Goal: Information Seeking & Learning: Find specific fact

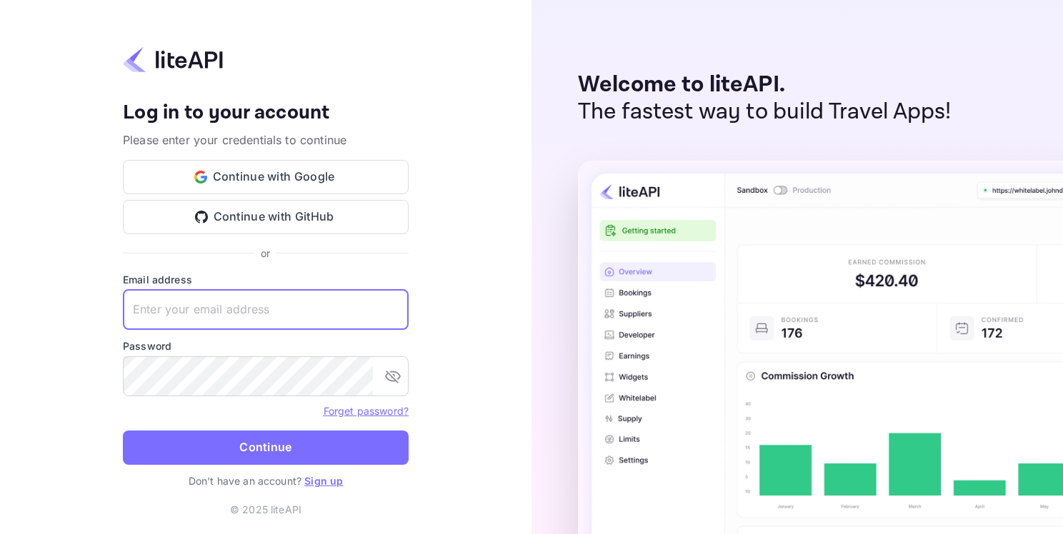
click at [240, 302] on input "text" at bounding box center [266, 310] width 286 height 40
paste input "9az5xmvzm1"
drag, startPoint x: 219, startPoint y: 311, endPoint x: 61, endPoint y: 317, distance: 157.9
click at [61, 317] on div "Your account has been created successfully, a confirmation link has been sent t…" at bounding box center [265, 267] width 531 height 534
paste input "adminpassword_support@yandex-team.ru"
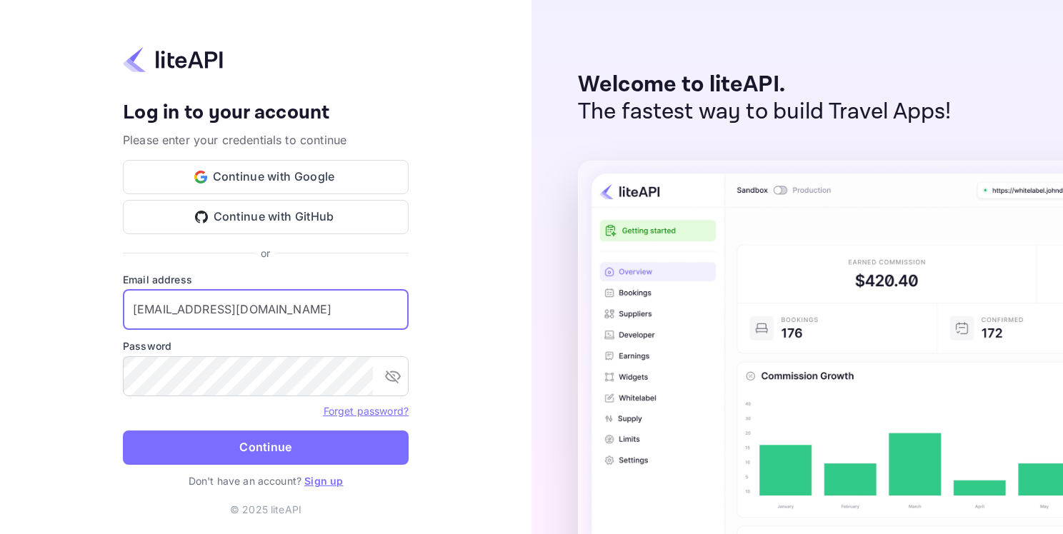
type input "adminpassword_support@yandex-team.ru"
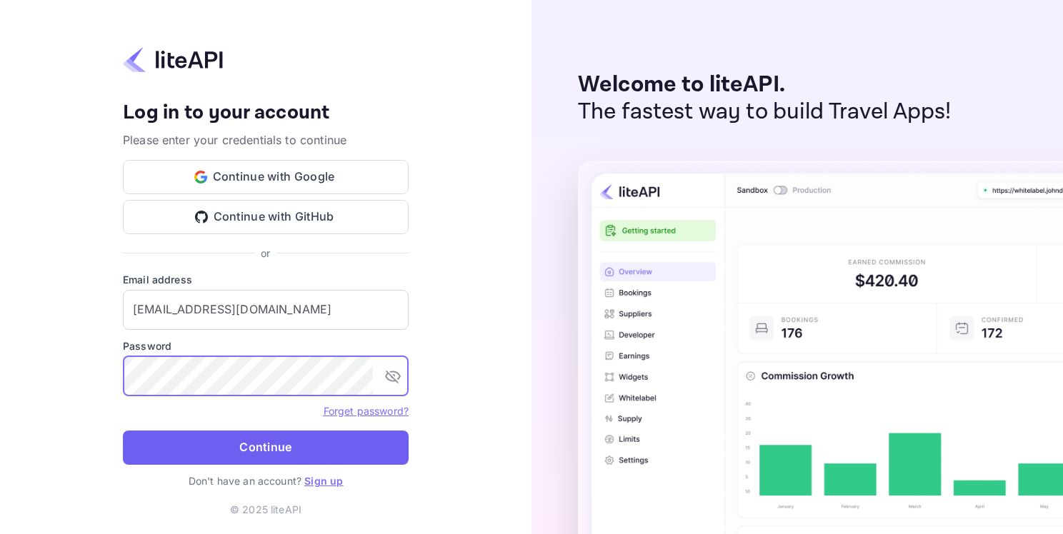
click at [267, 434] on button "Continue" at bounding box center [266, 448] width 286 height 34
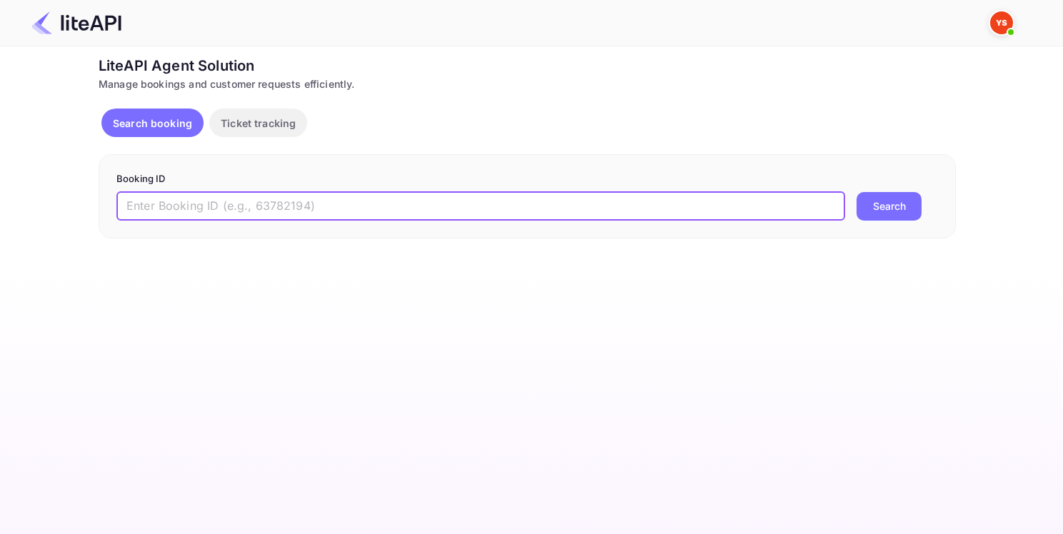
paste input "8992596"
type input "8992596"
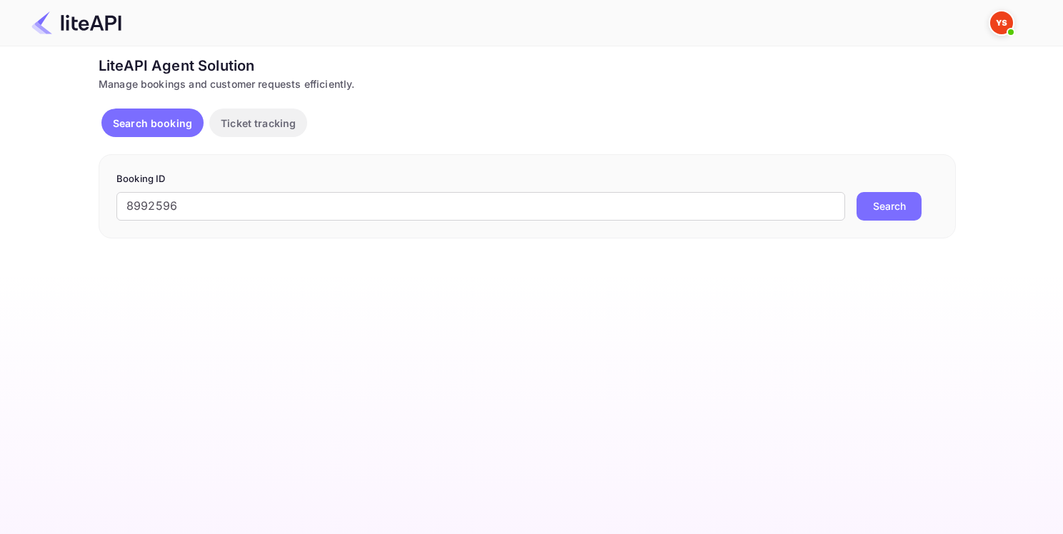
click at [876, 201] on button "Search" at bounding box center [888, 206] width 65 height 29
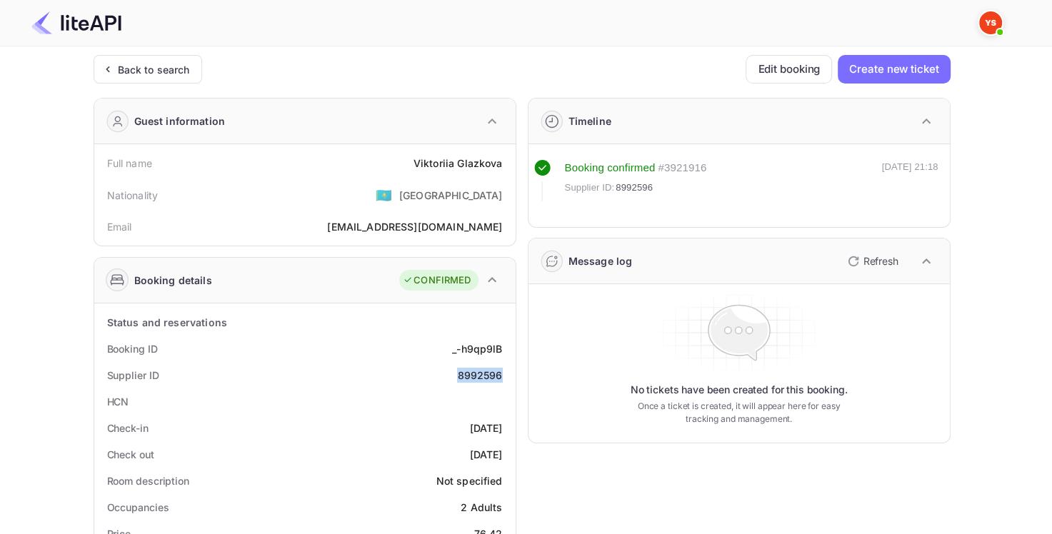
drag, startPoint x: 453, startPoint y: 378, endPoint x: 490, endPoint y: 373, distance: 36.8
click at [506, 373] on div "Supplier ID 8992596" at bounding box center [305, 375] width 410 height 26
copy div "8992596"
drag, startPoint x: 416, startPoint y: 159, endPoint x: 496, endPoint y: 161, distance: 80.0
click at [511, 161] on div "Full name [PERSON_NAME] Nationality 🇰🇿 [DEMOGRAPHIC_DATA] Email [EMAIL_ADDRESS]…" at bounding box center [304, 194] width 421 height 101
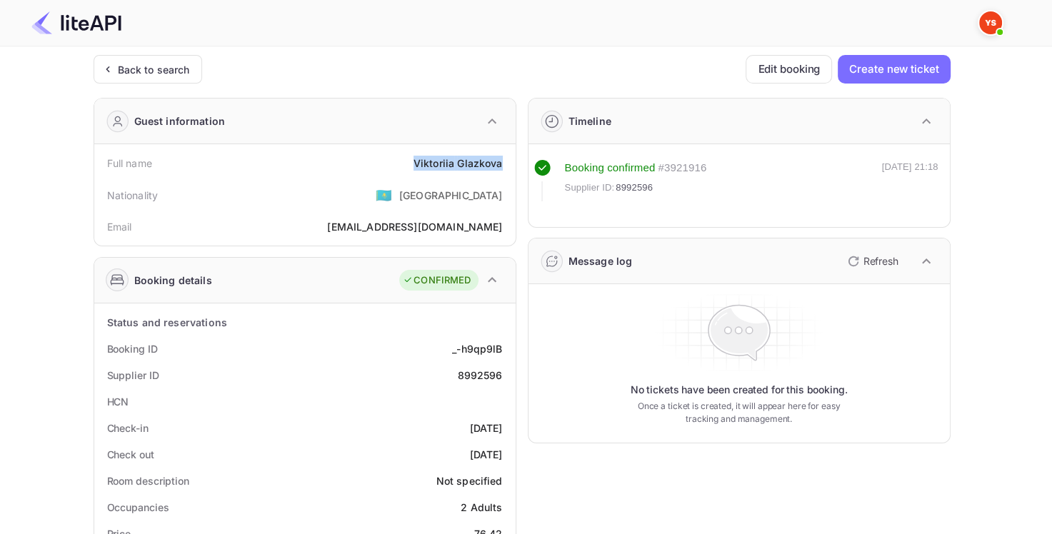
copy div "[PERSON_NAME]"
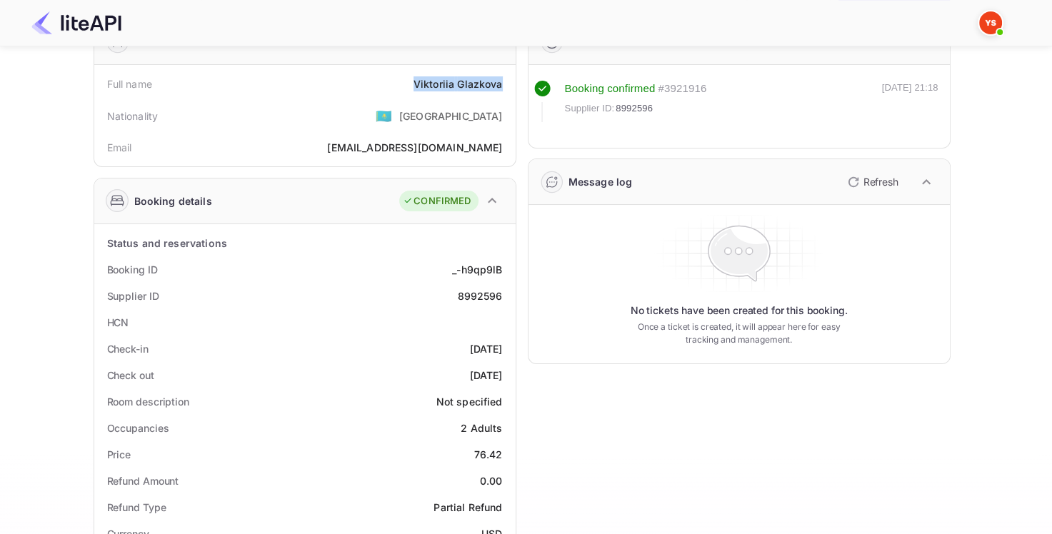
scroll to position [286, 0]
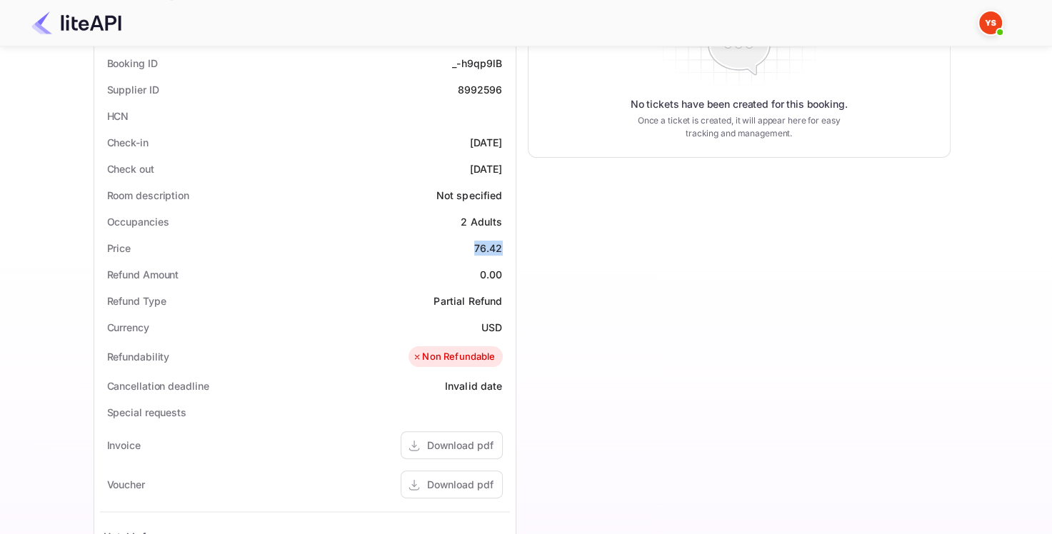
drag, startPoint x: 475, startPoint y: 248, endPoint x: 503, endPoint y: 249, distance: 28.6
click at [503, 249] on div "Price 76.42" at bounding box center [305, 248] width 410 height 26
copy div "76.42"
